Goal: Ask a question: Seek information or help from site administrators or community

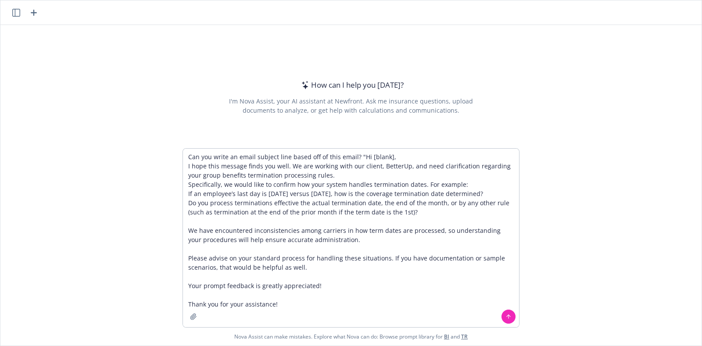
type textarea "Can you write an email subject line based off of this email? "Hi [blank], I hop…"
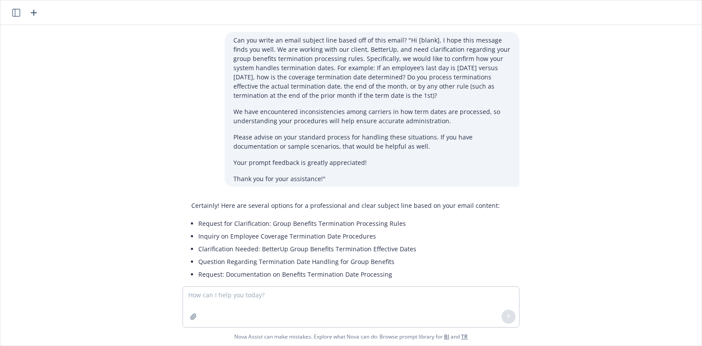
scroll to position [35, 0]
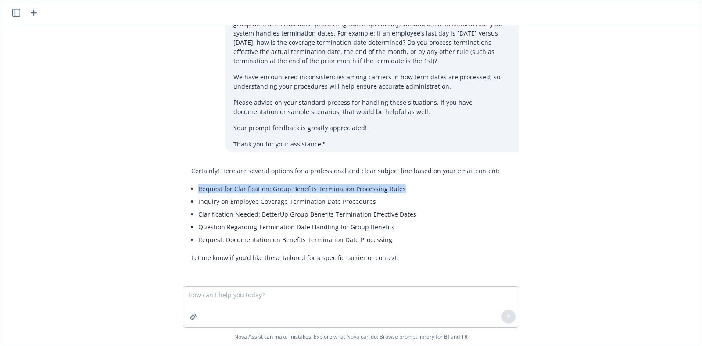
drag, startPoint x: 191, startPoint y: 191, endPoint x: 400, endPoint y: 190, distance: 209.2
click at [400, 190] on li "Request for Clarification: Group Benefits Termination Processing Rules" at bounding box center [348, 188] width 301 height 13
copy li "Request for Clarification: Group Benefits Termination Processing Rules"
